Goal: Transaction & Acquisition: Purchase product/service

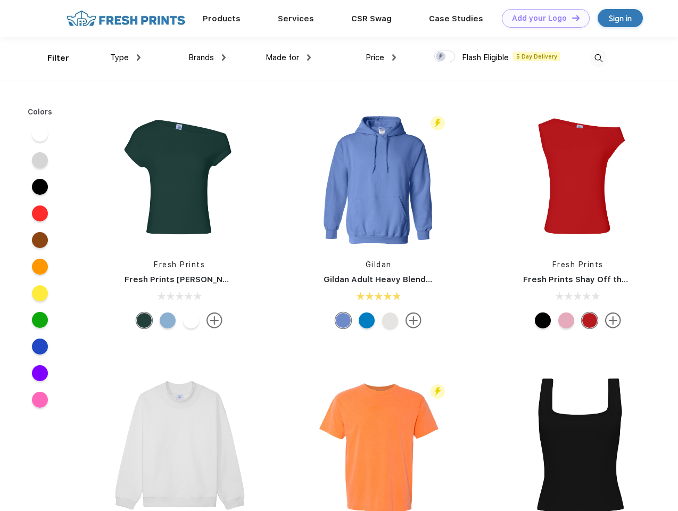
scroll to position [1, 0]
click at [542, 18] on link "Add your Logo Design Tool" at bounding box center [546, 18] width 88 height 19
click at [0, 0] on div "Design Tool" at bounding box center [0, 0] width 0 height 0
click at [571, 18] on link "Add your Logo Design Tool" at bounding box center [546, 18] width 88 height 19
click at [51, 58] on div "Filter" at bounding box center [58, 58] width 22 height 12
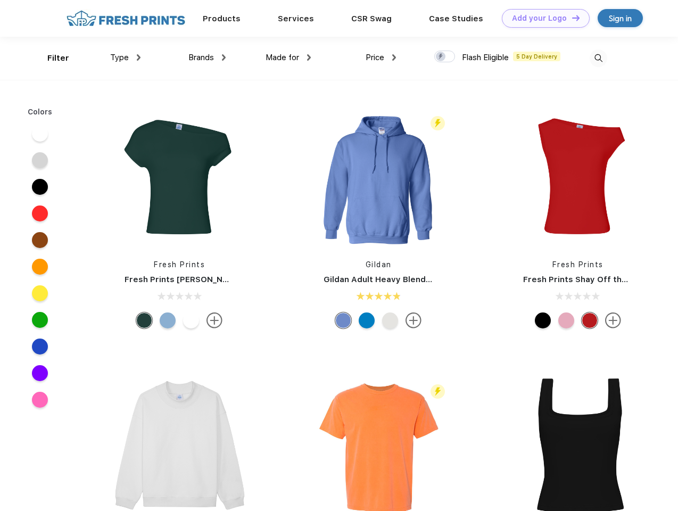
click at [126, 57] on span "Type" at bounding box center [119, 58] width 19 height 10
click at [207, 57] on span "Brands" at bounding box center [201, 58] width 26 height 10
click at [289, 57] on span "Made for" at bounding box center [283, 58] width 34 height 10
click at [381, 57] on span "Price" at bounding box center [375, 58] width 19 height 10
click at [445, 57] on div at bounding box center [444, 57] width 21 height 12
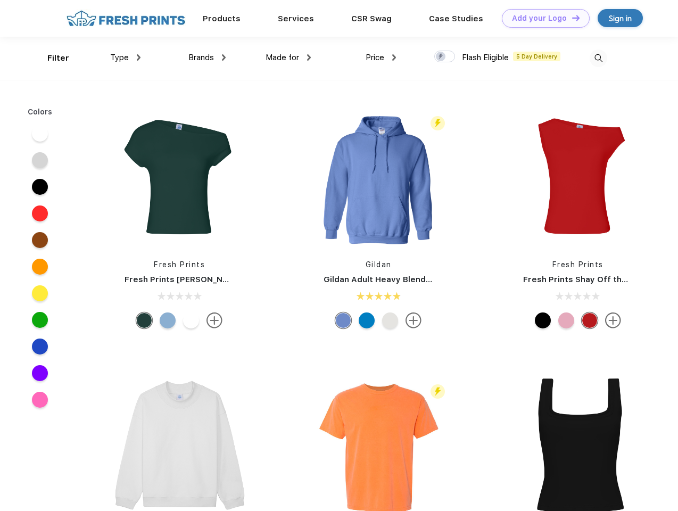
click at [441, 57] on input "checkbox" at bounding box center [437, 53] width 7 height 7
click at [598, 58] on img at bounding box center [599, 59] width 18 height 18
